Goal: Obtain resource: Download file/media

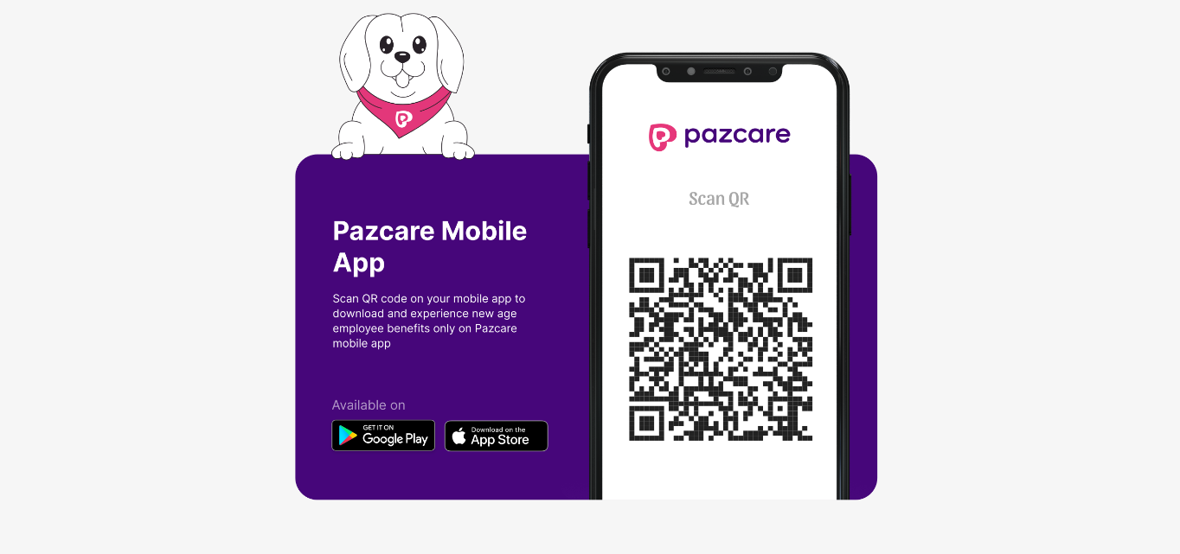
click at [637, 70] on img at bounding box center [590, 277] width 590 height 528
click at [637, 64] on img at bounding box center [590, 277] width 590 height 528
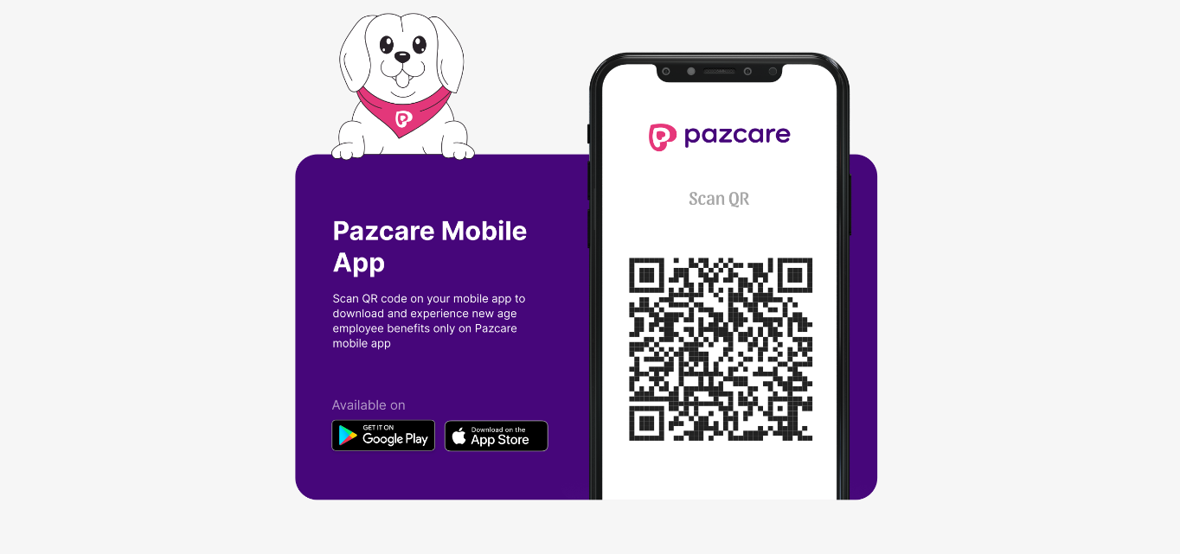
click at [637, 69] on img at bounding box center [590, 277] width 590 height 528
click at [637, 67] on img at bounding box center [590, 277] width 590 height 528
click at [637, 97] on img at bounding box center [590, 277] width 590 height 528
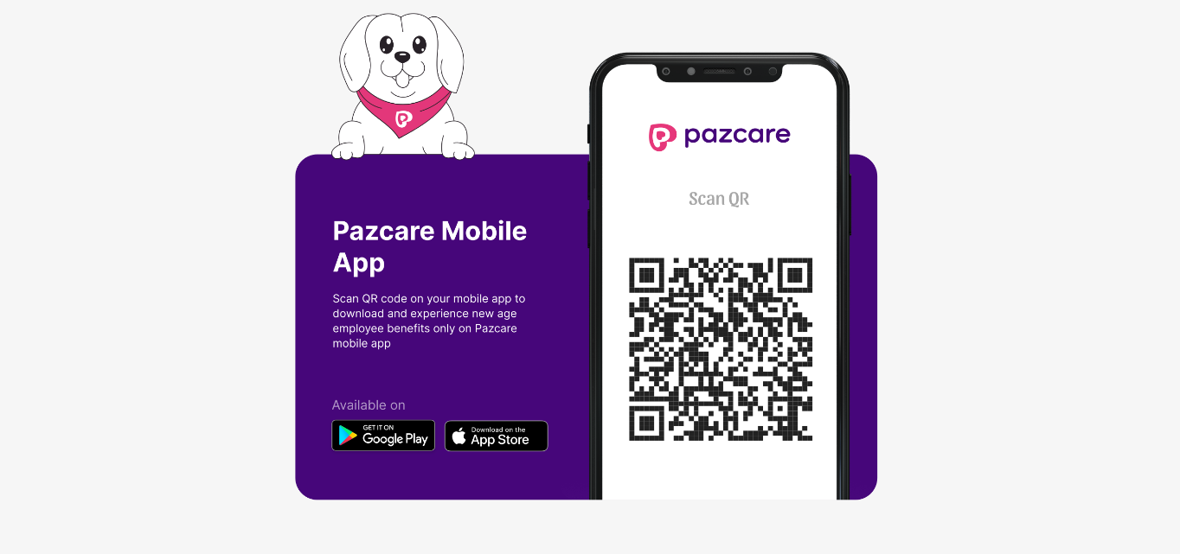
click at [633, 98] on img at bounding box center [590, 277] width 590 height 528
